Goal: Information Seeking & Learning: Learn about a topic

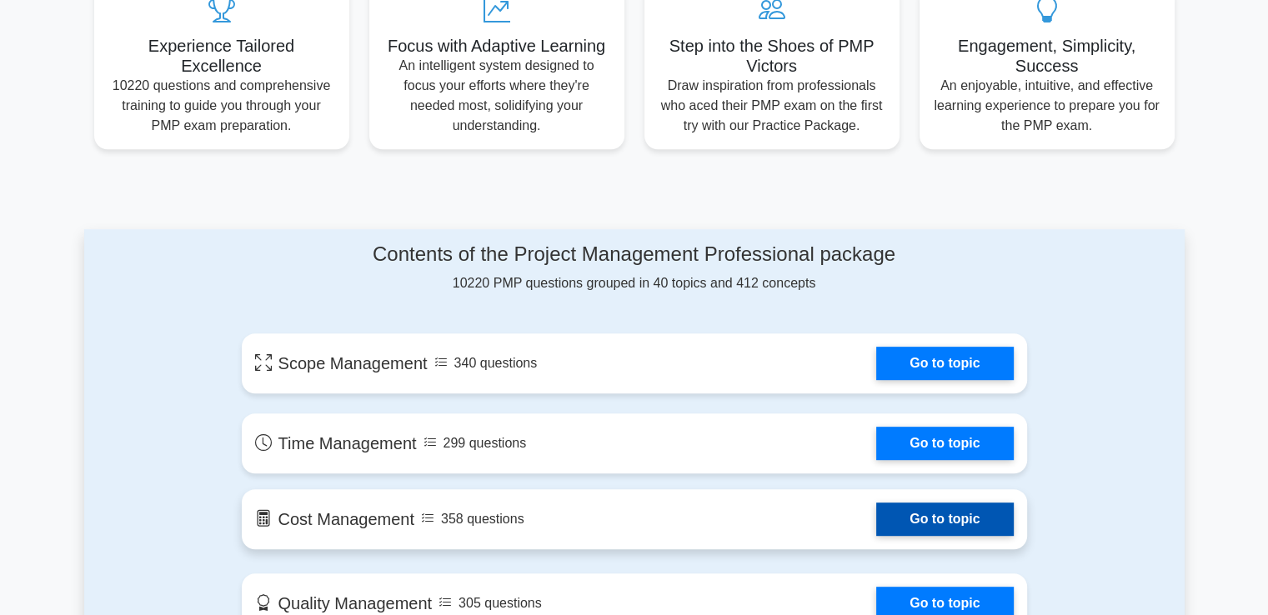
scroll to position [667, 0]
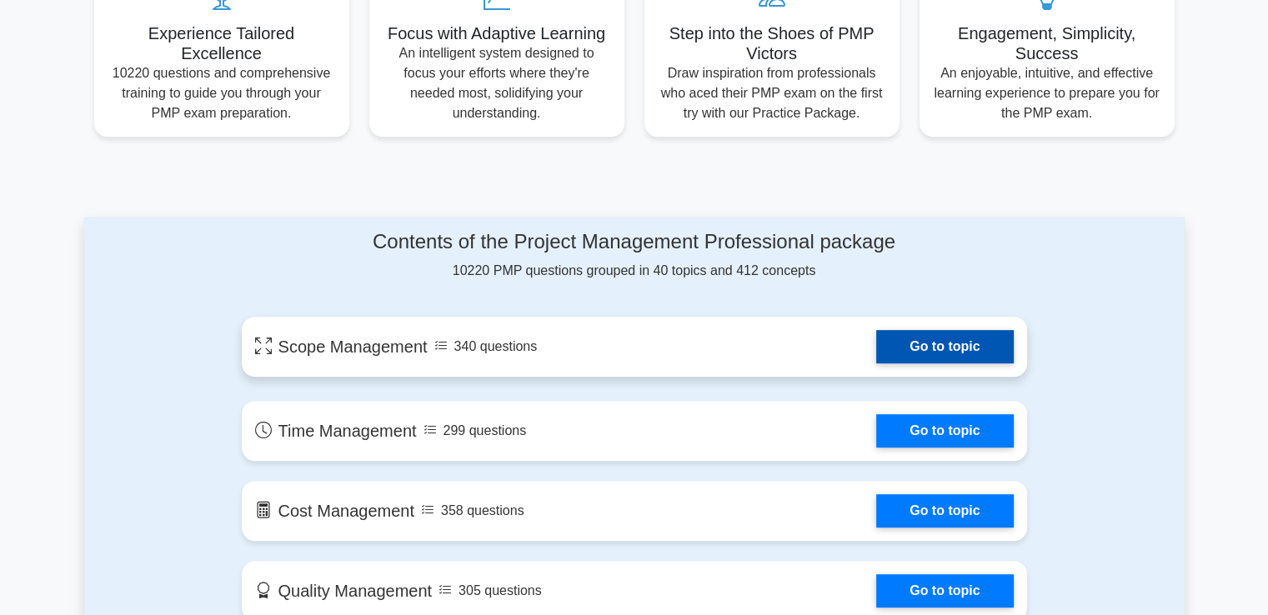
click at [962, 348] on link "Go to topic" at bounding box center [944, 346] width 137 height 33
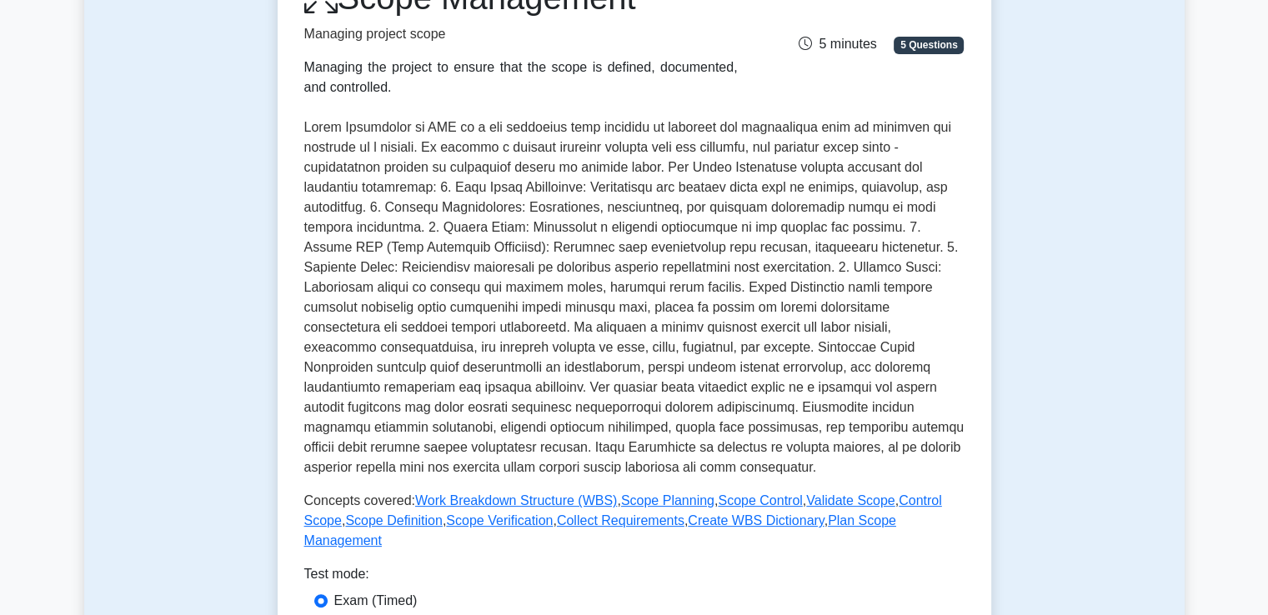
scroll to position [334, 0]
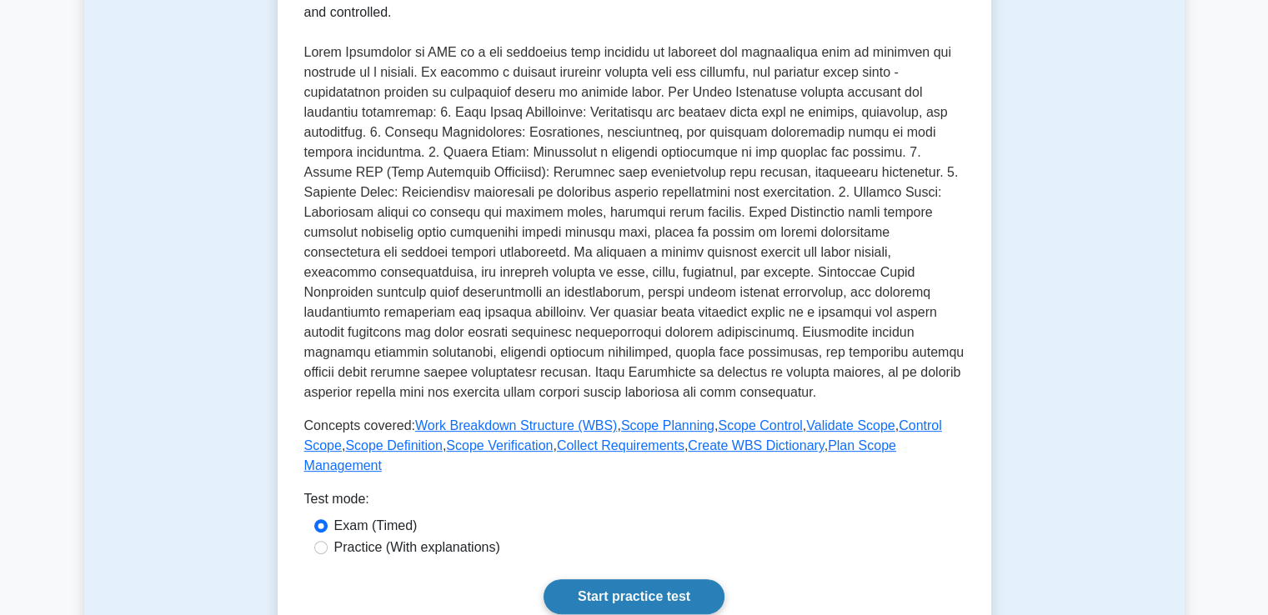
click at [645, 590] on link "Start practice test" at bounding box center [634, 597] width 181 height 35
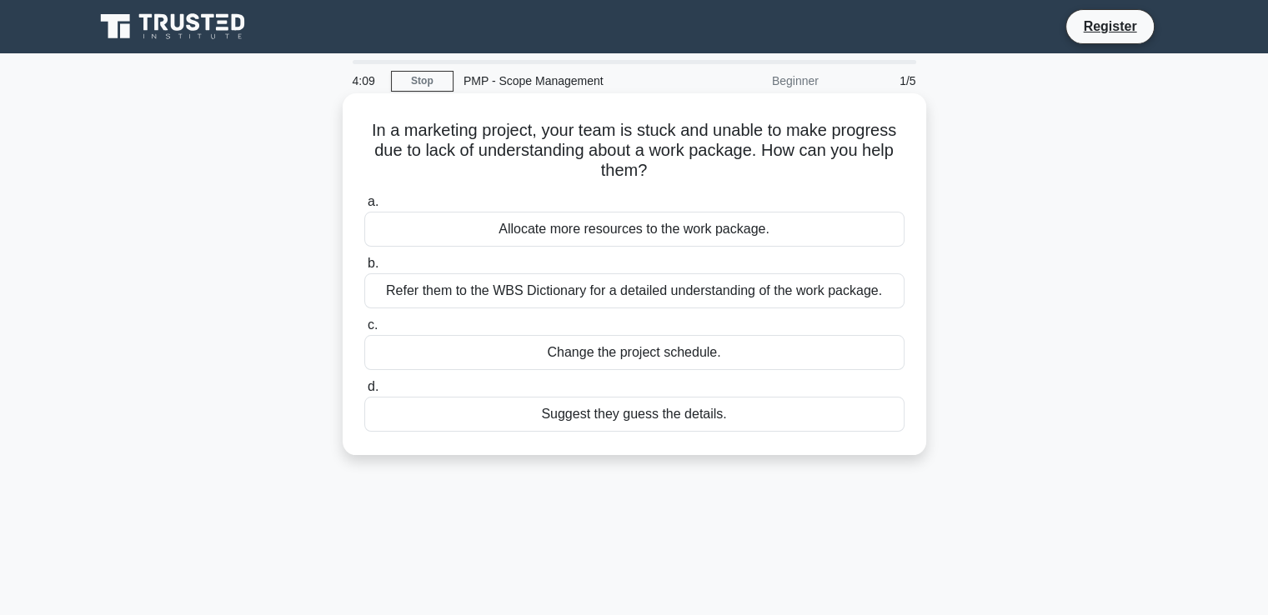
click at [606, 292] on div "Refer them to the WBS Dictionary for a detailed understanding of the work packa…" at bounding box center [634, 291] width 540 height 35
click at [364, 269] on input "b. Refer them to the WBS Dictionary for a detailed understanding of the work pa…" at bounding box center [364, 264] width 0 height 11
